Goal: Task Accomplishment & Management: Complete application form

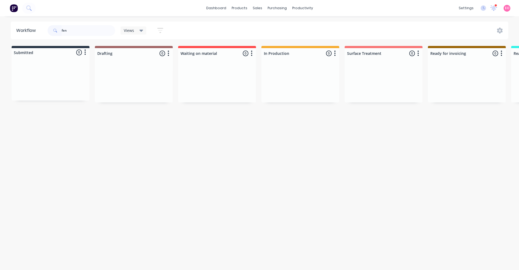
scroll to position [0, 412]
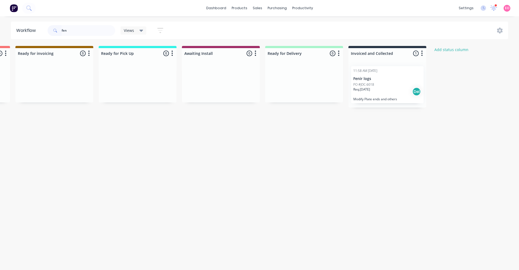
drag, startPoint x: 76, startPoint y: 31, endPoint x: 15, endPoint y: 32, distance: 60.2
click at [15, 32] on header "Workflow fen Views Save new view None (Default) edit Show/Hide statuses Show li…" at bounding box center [259, 31] width 497 height 18
type input "sga"
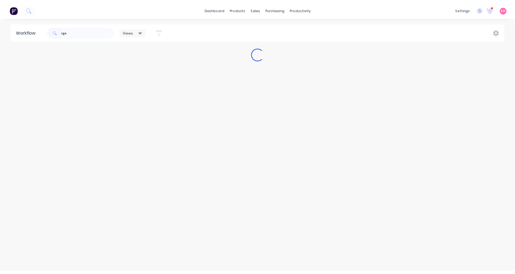
scroll to position [0, 0]
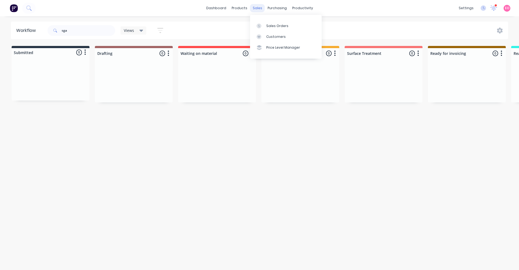
click at [262, 9] on div "sales" at bounding box center [257, 8] width 15 height 8
click at [258, 25] on icon at bounding box center [258, 26] width 5 height 5
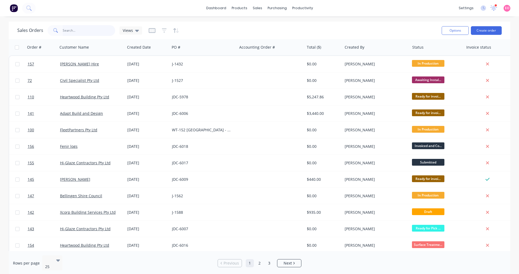
click at [64, 32] on input "text" at bounding box center [89, 30] width 53 height 11
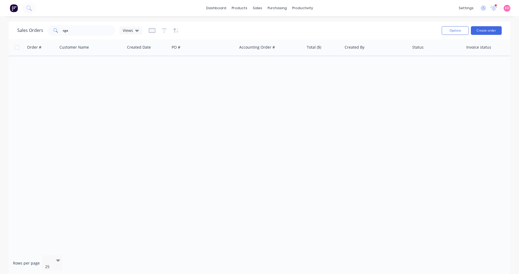
click at [236, 105] on div "Order # Customer Name Created Date PO # Accounting Order # Total ($) Created By…" at bounding box center [259, 145] width 501 height 212
click at [81, 28] on input "sga" at bounding box center [89, 30] width 53 height 11
drag, startPoint x: 81, startPoint y: 28, endPoint x: 51, endPoint y: 30, distance: 29.8
click at [51, 30] on div "sga" at bounding box center [82, 30] width 68 height 11
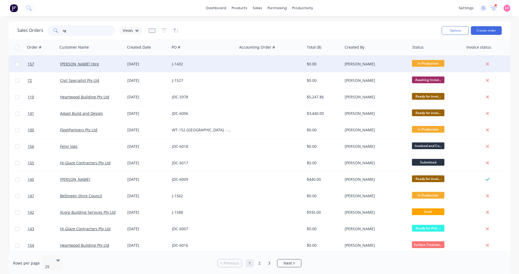
type input "sga"
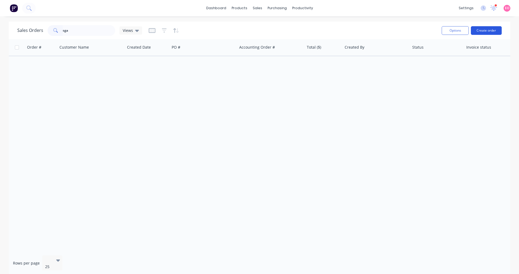
click at [482, 33] on button "Create order" at bounding box center [486, 30] width 31 height 9
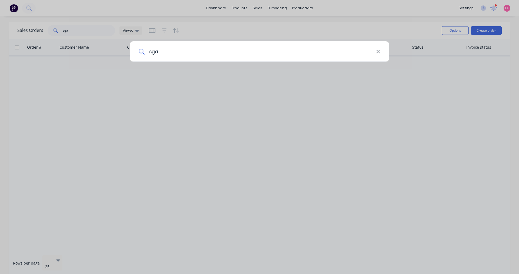
type input "sga"
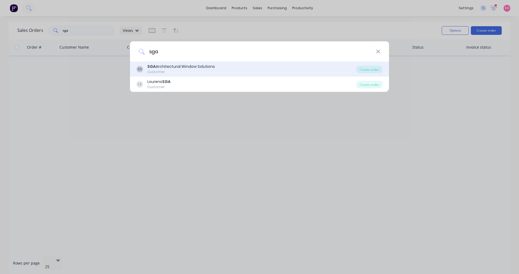
click at [242, 66] on div "SS SGA Architectural Window Solutions Customer" at bounding box center [246, 69] width 220 height 11
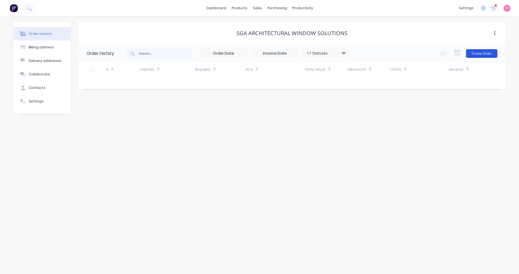
click at [475, 52] on button "Create Order" at bounding box center [481, 53] width 31 height 9
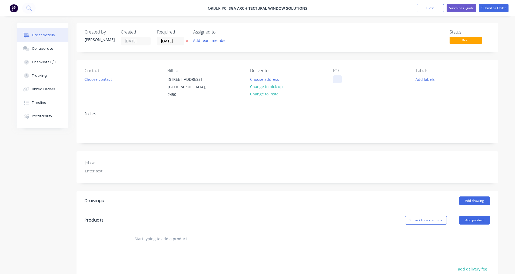
click at [337, 81] on div at bounding box center [337, 79] width 9 height 8
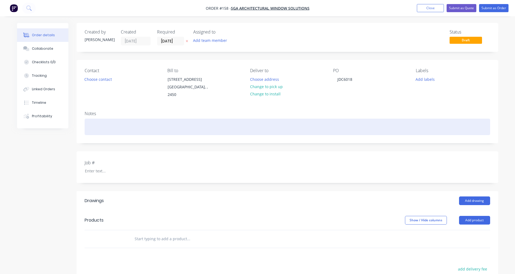
click at [95, 119] on div at bounding box center [287, 127] width 405 height 16
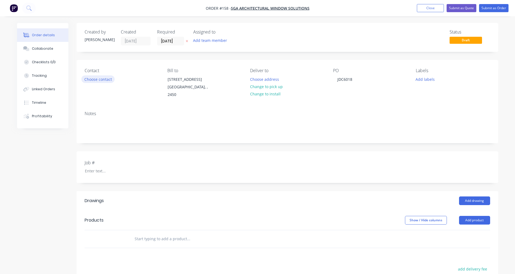
click at [92, 81] on button "Choose contact" at bounding box center [97, 78] width 33 height 7
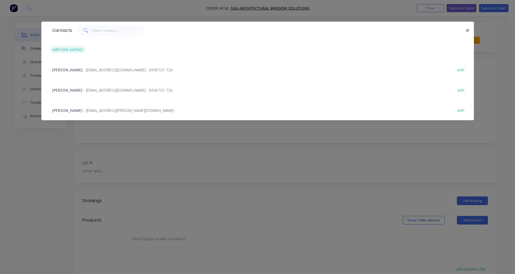
click at [66, 51] on button "add new contact" at bounding box center [68, 49] width 36 height 7
select select "AU"
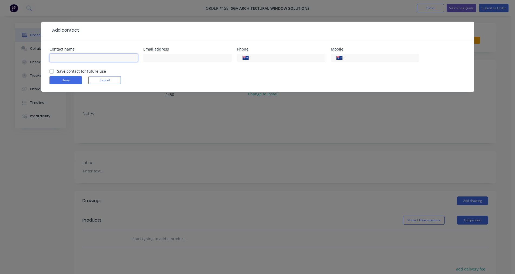
click at [66, 55] on input "text" at bounding box center [93, 58] width 88 height 8
type input "[PERSON_NAME]"
paste input "[PERSON_NAME] <[EMAIL_ADDRESS][DOMAIN_NAME]>"
type input "[PERSON_NAME] <[EMAIL_ADDRESS][DOMAIN_NAME]>"
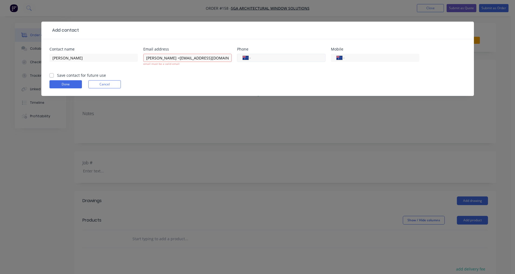
click at [256, 56] on input "tel" at bounding box center [286, 58] width 65 height 6
type input "66993877"
click at [371, 57] on input "tel" at bounding box center [380, 58] width 65 height 6
paste input "0428 106 731"
type input "0428 106 731"
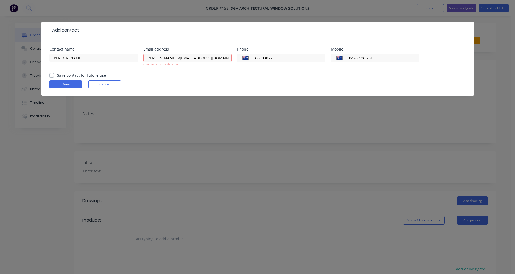
click at [57, 76] on label "Save contact for future use" at bounding box center [81, 75] width 49 height 6
click at [53, 76] on input "Save contact for future use" at bounding box center [51, 74] width 4 height 5
checkbox input "true"
click at [62, 86] on button "Done" at bounding box center [65, 84] width 32 height 8
click at [79, 85] on button "Done" at bounding box center [65, 84] width 32 height 8
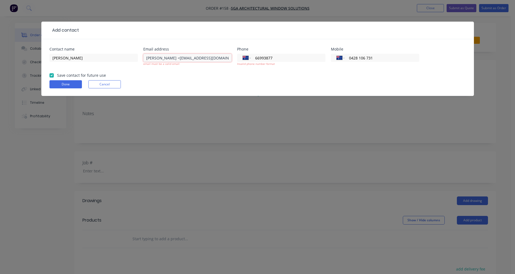
click at [176, 59] on input "[PERSON_NAME] <[EMAIL_ADDRESS][DOMAIN_NAME]>" at bounding box center [187, 58] width 88 height 8
click at [200, 59] on input "[EMAIL_ADDRESS][DOMAIN_NAME]>" at bounding box center [187, 58] width 88 height 8
type input "[EMAIL_ADDRESS][DOMAIN_NAME]"
click at [70, 86] on button "Done" at bounding box center [65, 84] width 32 height 8
click at [77, 85] on button "Done" at bounding box center [65, 84] width 32 height 8
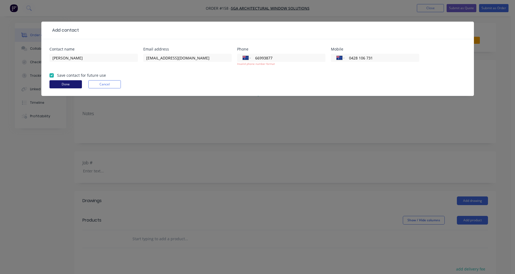
click at [58, 84] on button "Done" at bounding box center [65, 84] width 32 height 8
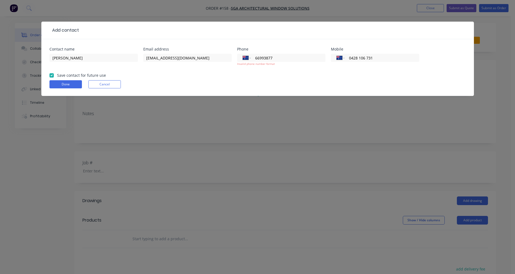
click at [240, 119] on div "Add contact Contact name [PERSON_NAME] Email address [EMAIL_ADDRESS][DOMAIN_NAM…" at bounding box center [257, 137] width 515 height 274
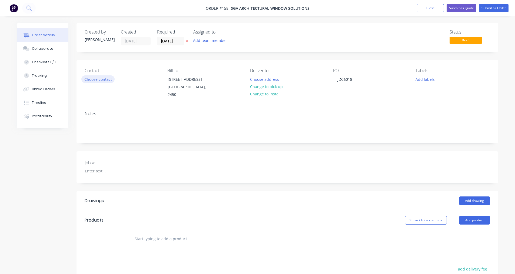
click at [99, 78] on button "Choose contact" at bounding box center [97, 78] width 33 height 7
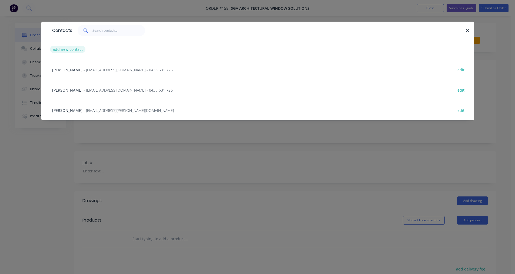
click at [81, 49] on button "add new contact" at bounding box center [68, 49] width 36 height 7
select select "AU"
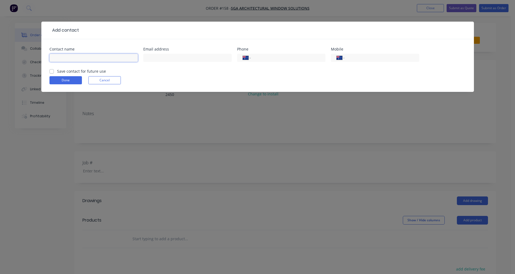
click at [87, 62] on input "text" at bounding box center [93, 58] width 88 height 8
type input "[PERSON_NAME]"
click at [377, 60] on input "tel" at bounding box center [380, 58] width 65 height 6
paste input "0428 106 731"
click at [366, 56] on input "0428 106 731" at bounding box center [380, 58] width 65 height 6
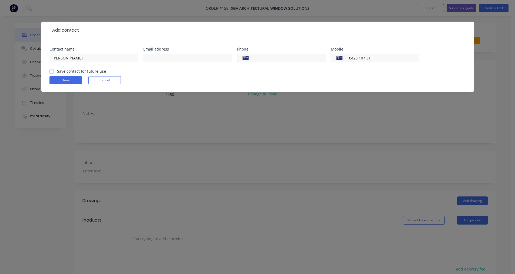
drag, startPoint x: 368, startPoint y: 58, endPoint x: 253, endPoint y: 59, distance: 114.8
click at [253, 59] on div "Contact name [PERSON_NAME] Email address Phone International [GEOGRAPHIC_DATA] …" at bounding box center [257, 57] width 416 height 21
paste input "6 7"
click at [367, 59] on input "0428 106 731" at bounding box center [380, 58] width 65 height 6
type input "0428 106 731"
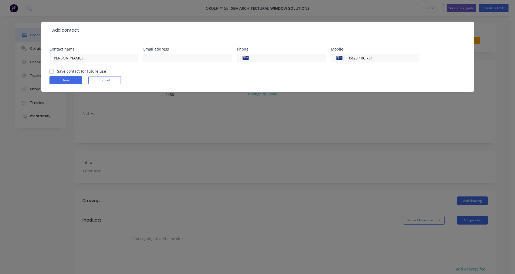
click at [293, 60] on input "tel" at bounding box center [286, 58] width 65 height 6
type input "[PHONE_NUMBER]"
click at [148, 60] on input "text" at bounding box center [187, 58] width 88 height 8
paste input "[PERSON_NAME] <[EMAIL_ADDRESS][DOMAIN_NAME]>"
type input "[EMAIL_ADDRESS][DOMAIN_NAME]"
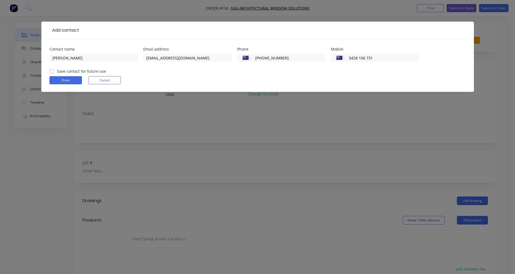
click at [57, 71] on label "Save contact for future use" at bounding box center [81, 71] width 49 height 6
click at [50, 71] on input "Save contact for future use" at bounding box center [51, 70] width 4 height 5
checkbox input "true"
click at [56, 80] on button "Done" at bounding box center [65, 80] width 32 height 8
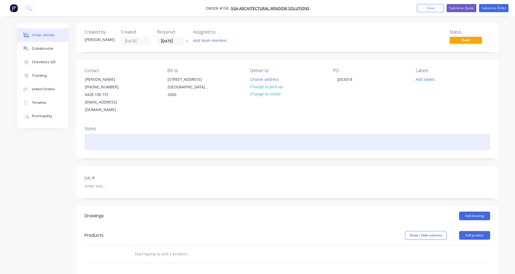
click at [92, 134] on div at bounding box center [287, 142] width 405 height 16
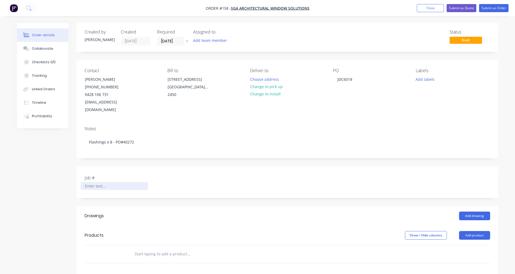
click at [106, 182] on div at bounding box center [115, 186] width 68 height 8
click at [344, 77] on div "JDC6018" at bounding box center [345, 79] width 24 height 8
click at [154, 252] on div at bounding box center [225, 254] width 195 height 18
click at [154, 249] on input "text" at bounding box center [188, 254] width 108 height 11
type input "Fabricate Flashings"
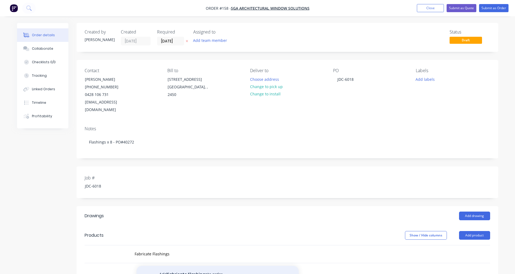
click at [200, 267] on button "Add Fabricate Flashings to order" at bounding box center [217, 274] width 162 height 17
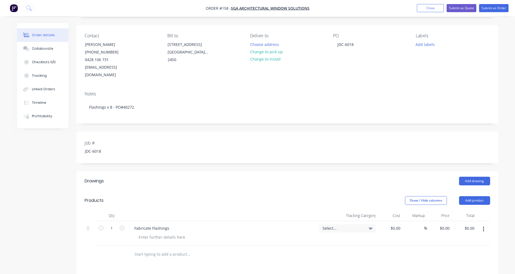
scroll to position [81, 0]
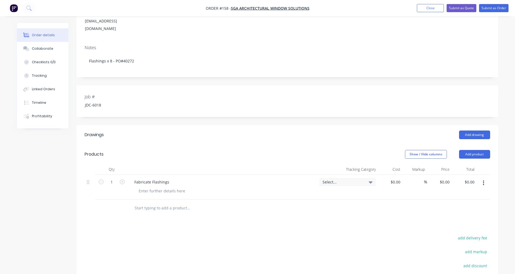
click at [158, 179] on div "Fabricate Flashings" at bounding box center [222, 187] width 189 height 25
click at [161, 187] on div at bounding box center [161, 191] width 55 height 8
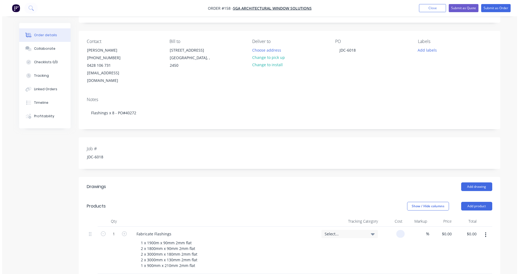
scroll to position [0, 0]
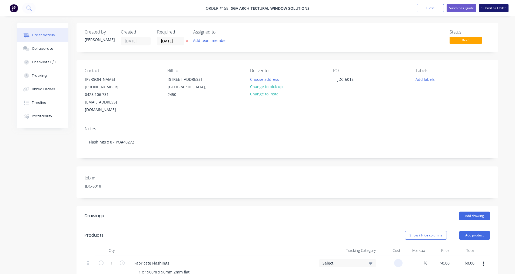
type input "$0.00"
click at [483, 7] on button "Submit as Order" at bounding box center [493, 8] width 29 height 8
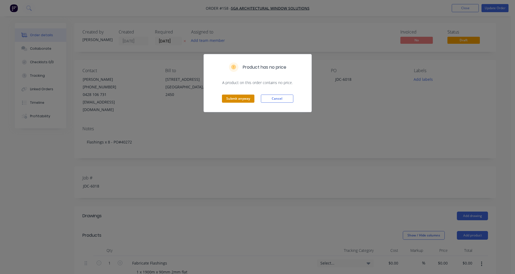
click at [230, 98] on button "Submit anyway" at bounding box center [238, 99] width 32 height 8
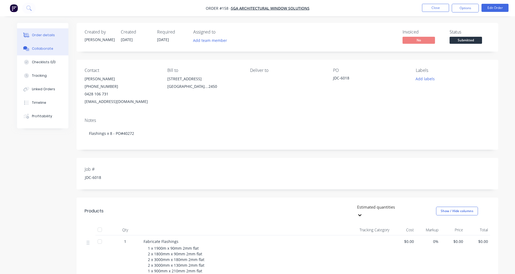
click at [41, 53] on button "Collaborate" at bounding box center [42, 49] width 51 height 14
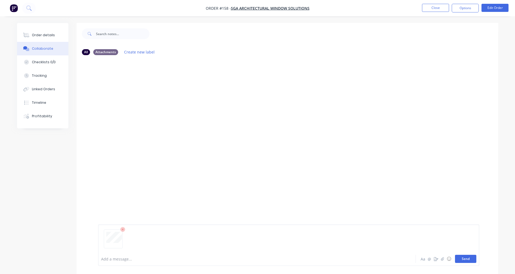
click at [470, 259] on button "Send" at bounding box center [465, 259] width 21 height 8
click at [429, 8] on button "Close" at bounding box center [435, 8] width 27 height 8
